Goal: Task Accomplishment & Management: Complete application form

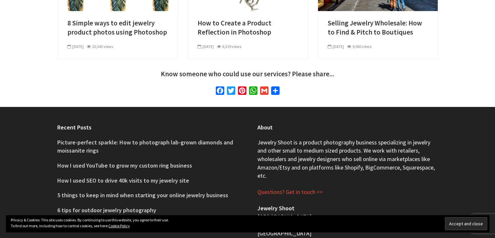
scroll to position [2377, 0]
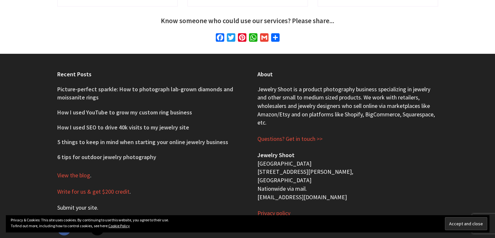
click at [87, 204] on link "Submit your site" at bounding box center [77, 208] width 40 height 8
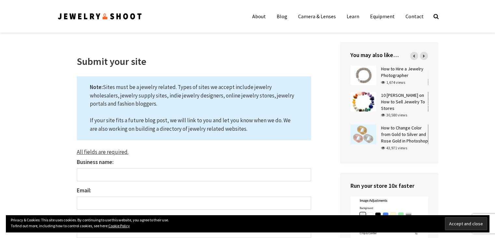
click at [84, 179] on input "Business name:" at bounding box center [194, 174] width 234 height 13
type input "Webinpocket"
type input "hello@webinpocket.com"
select select "India"
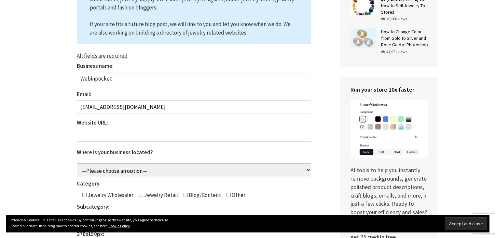
scroll to position [98, 0]
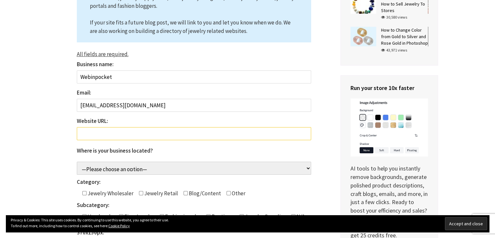
drag, startPoint x: 144, startPoint y: 102, endPoint x: 1, endPoint y: 95, distance: 143.1
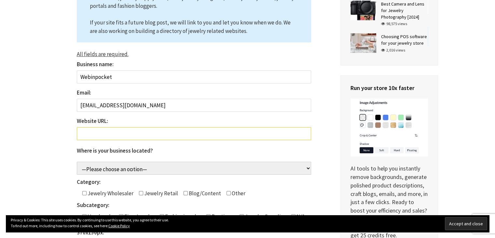
paste input "utkarshhrai010@gmail"
type input "utkarshhrai010@gmail.com"
click at [89, 134] on input "Website URL: The field is required." at bounding box center [194, 133] width 234 height 13
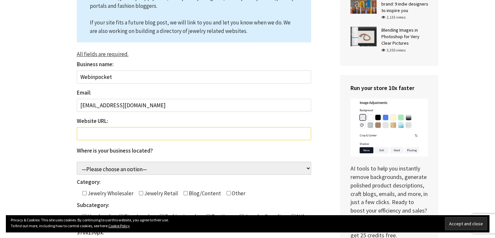
paste input "https://www.webinpocket.com/"
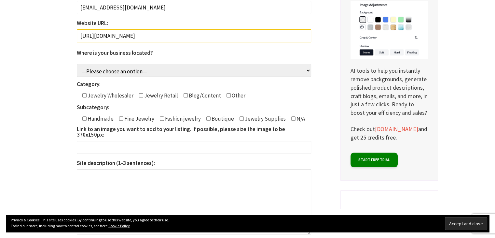
type input "https://www.webinpocket.com"
click at [227, 96] on input"] "Contact form" at bounding box center [229, 95] width 4 height 4
checkbox input"] "true"
click at [291, 119] on input"] "Contact form" at bounding box center [293, 118] width 4 height 4
checkbox input"] "true"
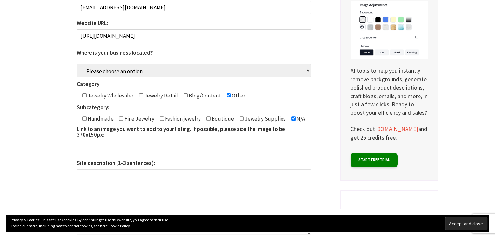
click at [94, 141] on input "Link to an image you want to add to your listing. If possible, please size the …" at bounding box center [194, 147] width 234 height 13
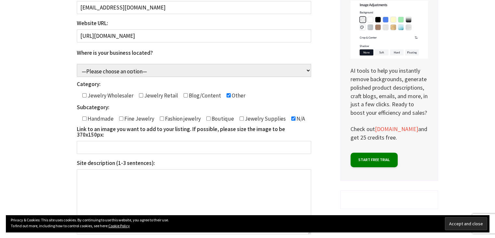
click at [94, 141] on input "Link to an image you want to add to your listing. If possible, please size the …" at bounding box center [194, 147] width 234 height 13
click at [101, 142] on input "Link to an image you want to add to your listing. If possible, please size the …" at bounding box center [194, 147] width 234 height 13
click at [108, 172] on textarea "Site description (1-3 sentences):" at bounding box center [194, 201] width 234 height 65
paste textarea "Webinpocket your digital sarthi, it is your go-to partner for digital growth, h…"
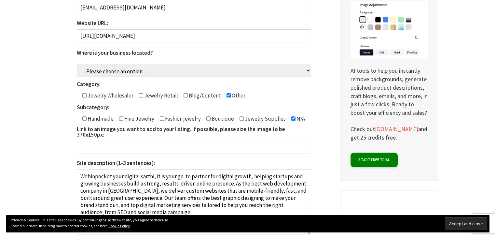
scroll to position [293, 0]
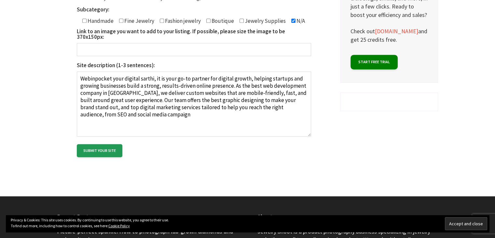
type textarea "Webinpocket your digital sarthi, it is your go-to partner for digital growth, h…"
click at [90, 43] on input "Link to an image you want to add to your listing. If possible, please size the …" at bounding box center [194, 49] width 234 height 13
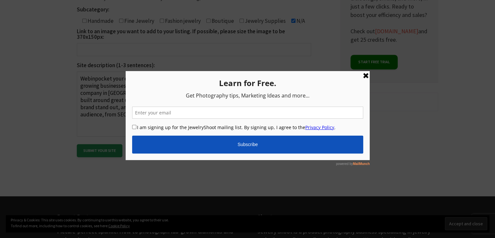
click at [366, 75] on link at bounding box center [366, 76] width 8 height 8
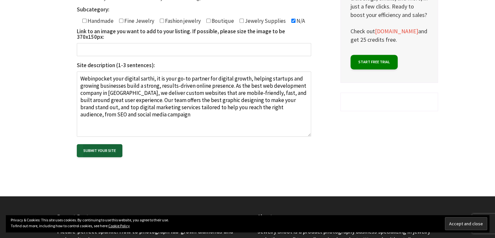
click at [114, 146] on input "Submit your site" at bounding box center [100, 150] width 46 height 13
